Goal: Download file/media

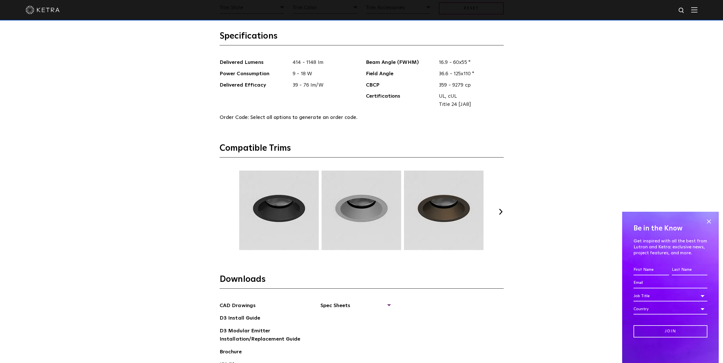
scroll to position [852, 0]
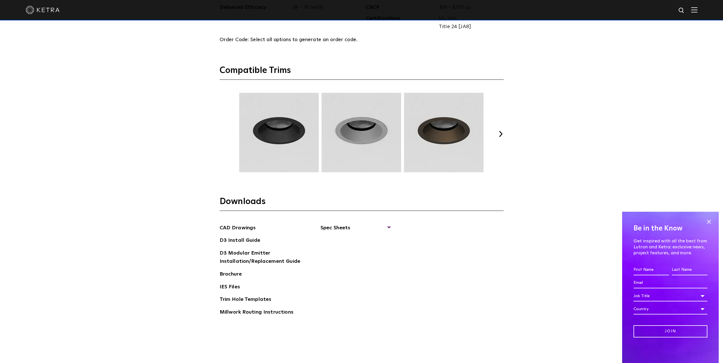
click at [499, 136] on button "Next" at bounding box center [501, 134] width 6 height 6
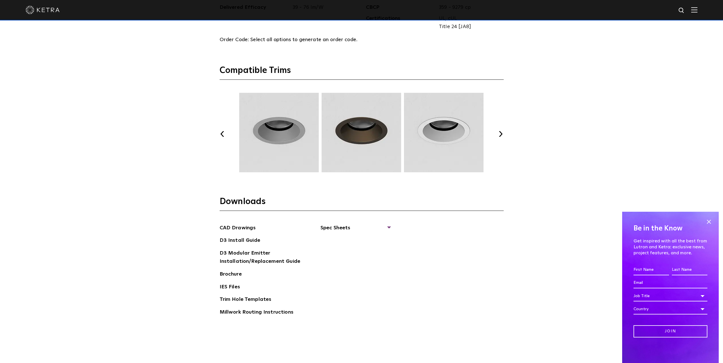
click at [500, 137] on div "Previous Next" at bounding box center [362, 134] width 284 height 82
click at [500, 133] on button "Next" at bounding box center [501, 134] width 6 height 6
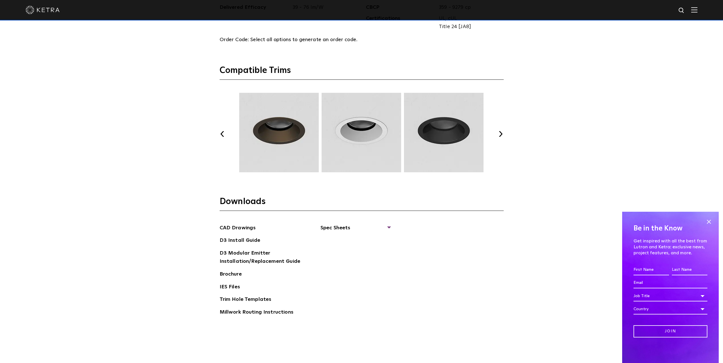
click at [500, 133] on button "Next" at bounding box center [501, 134] width 6 height 6
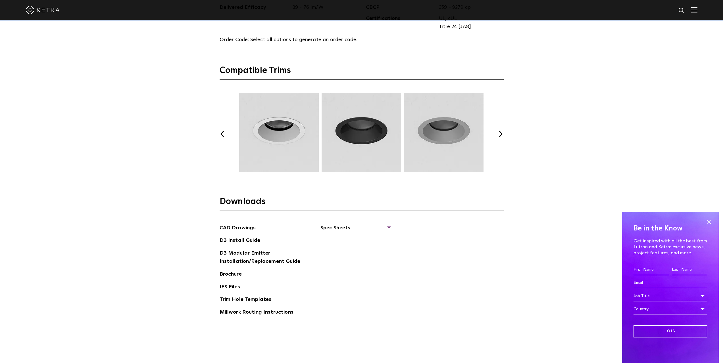
click at [500, 133] on button "Next" at bounding box center [501, 134] width 6 height 6
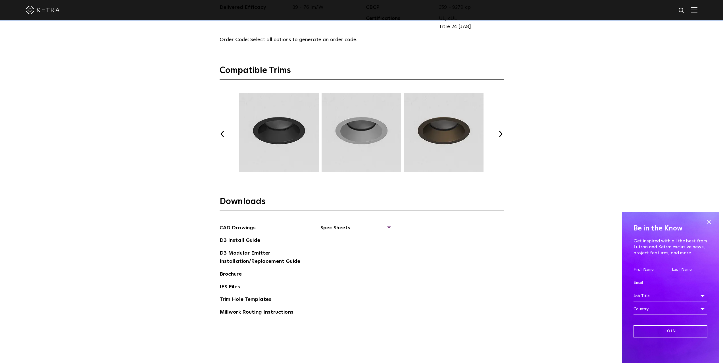
click at [500, 133] on button "Next" at bounding box center [501, 134] width 6 height 6
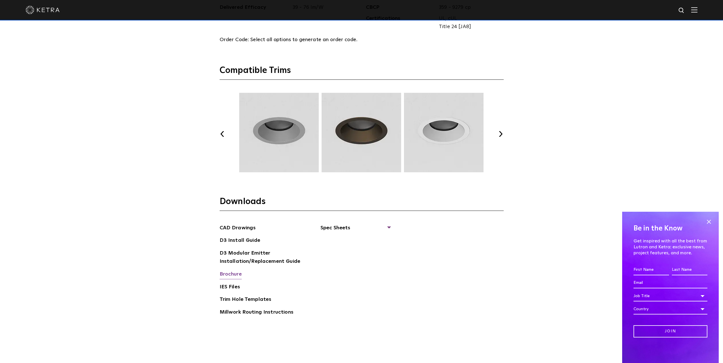
click at [240, 272] on link "Brochure" at bounding box center [231, 274] width 22 height 9
